Goal: Communication & Community: Answer question/provide support

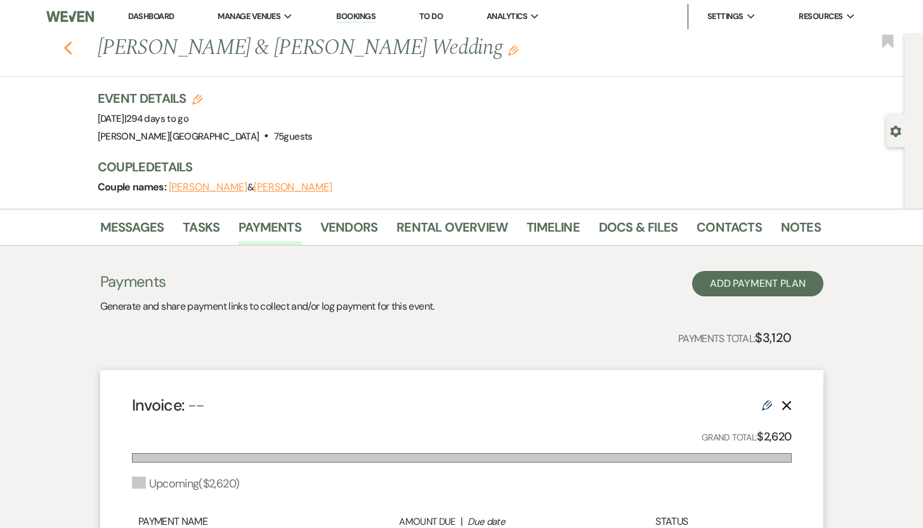
click at [73, 49] on icon "Previous" at bounding box center [68, 48] width 10 height 15
select select "8"
select select "6"
select select "8"
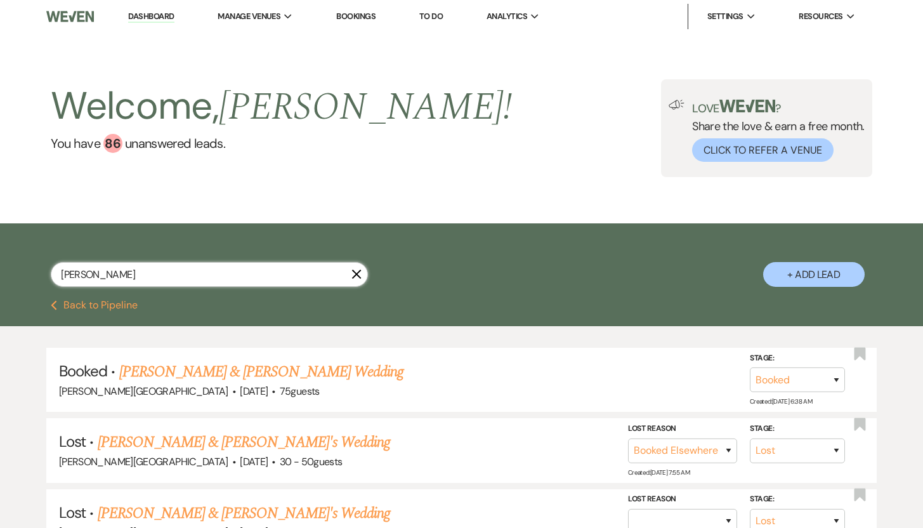
drag, startPoint x: 107, startPoint y: 277, endPoint x: 46, endPoint y: 275, distance: 60.9
click at [46, 275] on div "[PERSON_NAME] + Add Lead" at bounding box center [461, 264] width 913 height 68
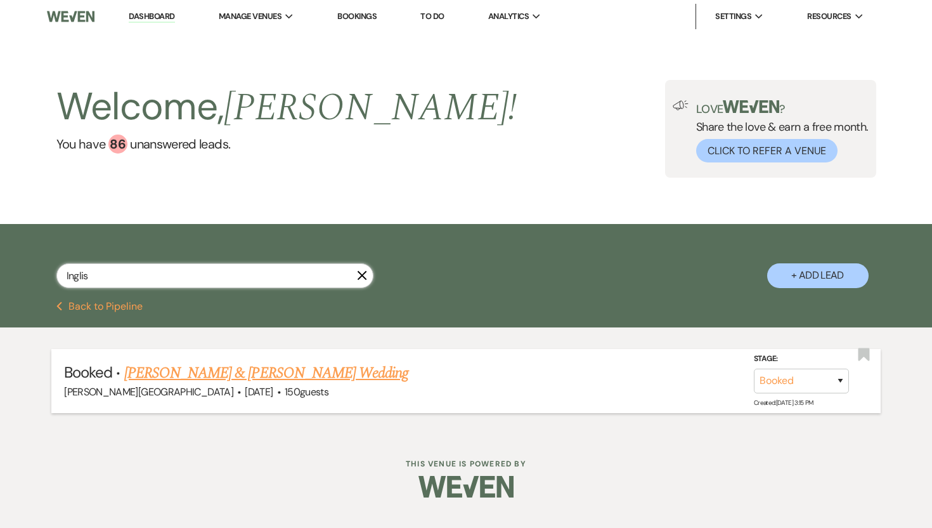
type input "Inglis"
click at [172, 373] on link "[PERSON_NAME] & [PERSON_NAME] Wedding" at bounding box center [266, 373] width 284 height 23
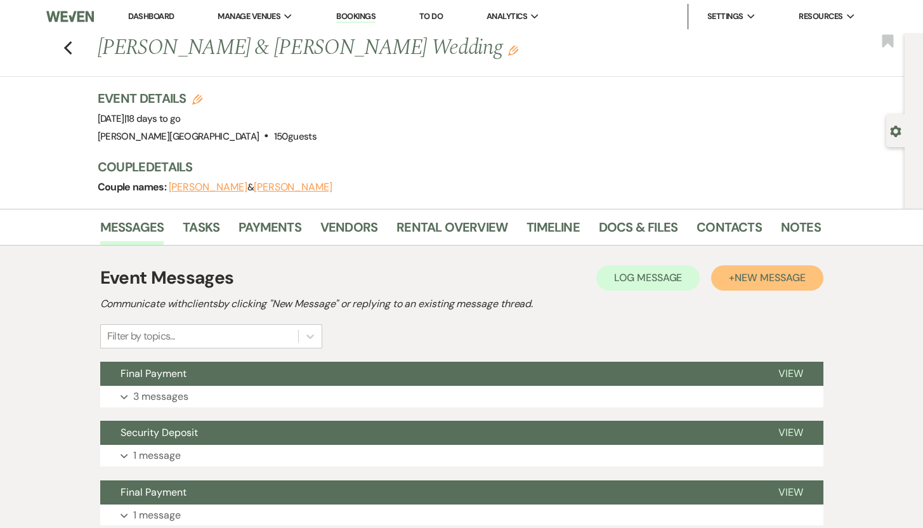
click at [763, 278] on span "New Message" at bounding box center [769, 277] width 70 height 13
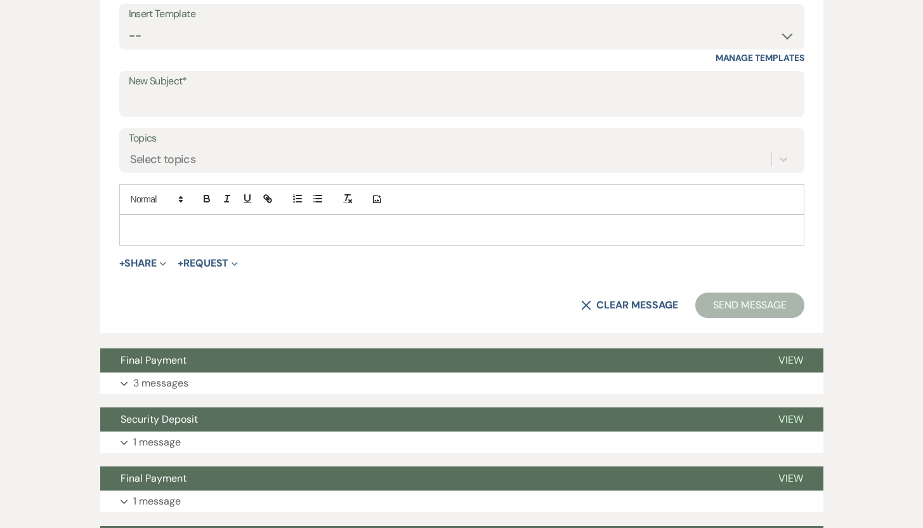
scroll to position [473, 0]
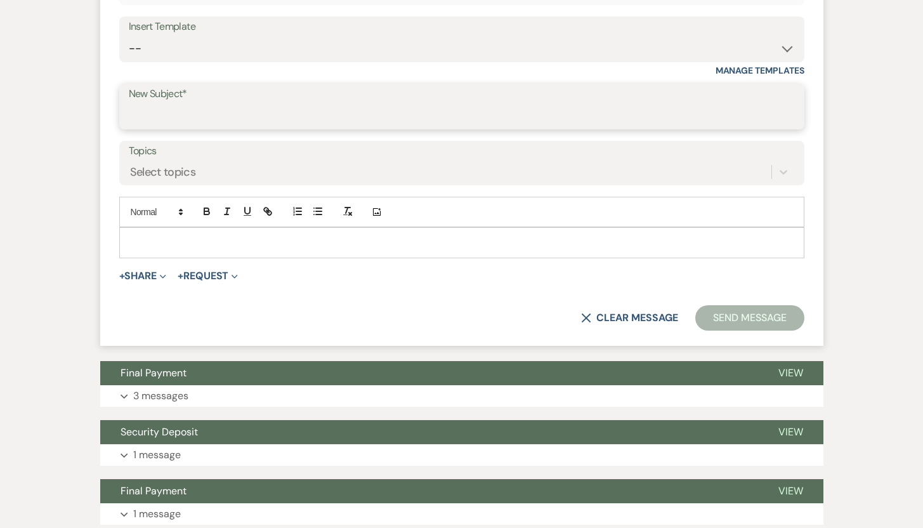
click at [182, 117] on input "New Subject*" at bounding box center [462, 115] width 666 height 25
type input "Portable Toilet"
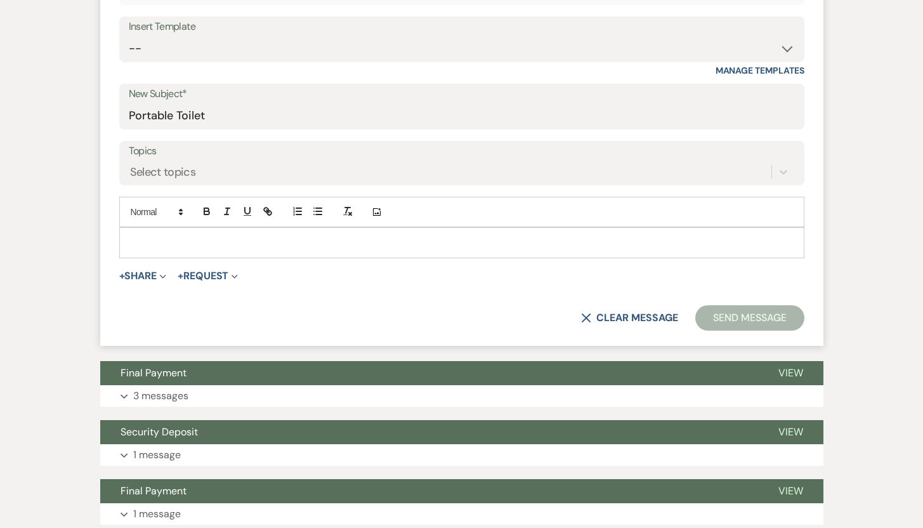
click at [133, 238] on p at bounding box center [461, 242] width 665 height 14
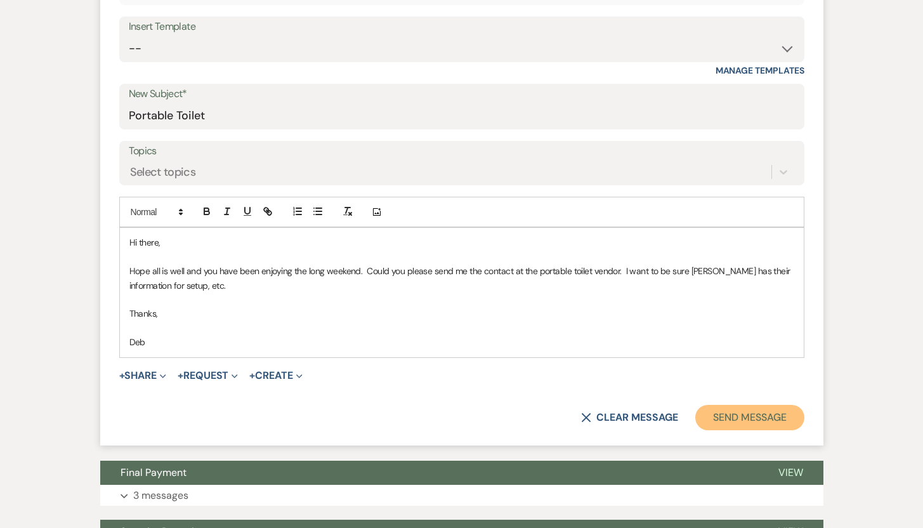
click at [742, 413] on button "Send Message" at bounding box center [749, 417] width 108 height 25
